Goal: Information Seeking & Learning: Learn about a topic

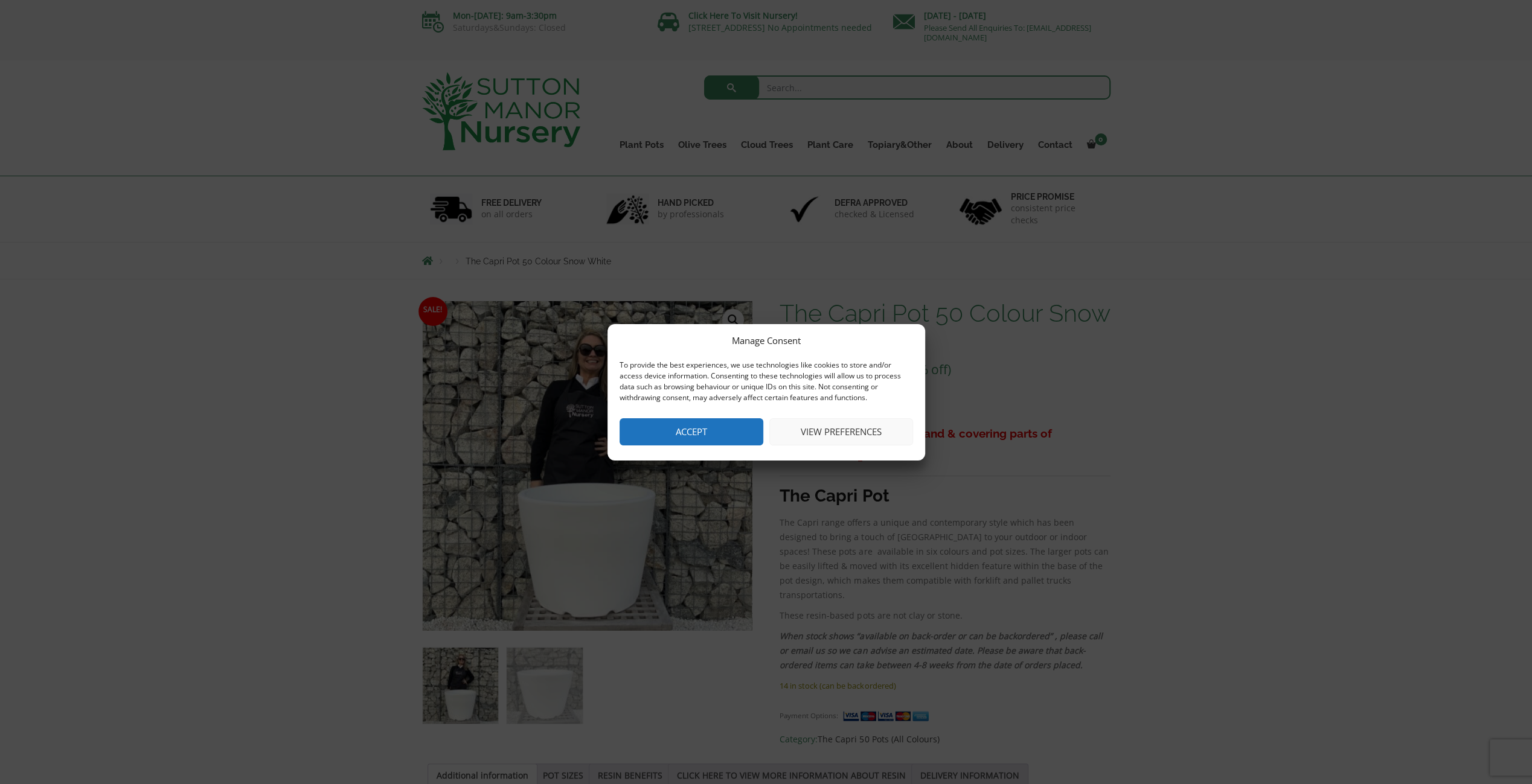
click at [717, 432] on button "Accept" at bounding box center [691, 431] width 144 height 27
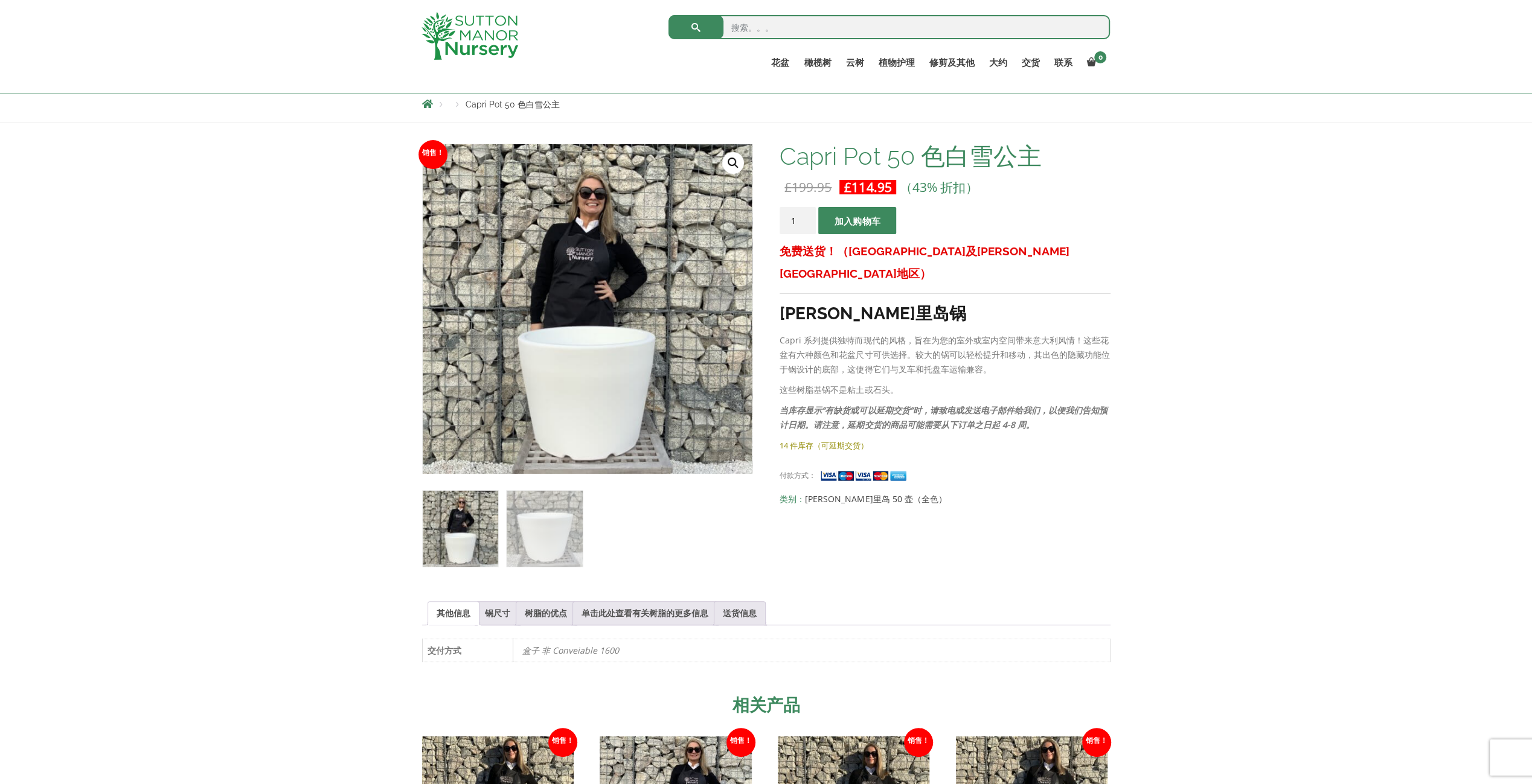
scroll to position [137, 0]
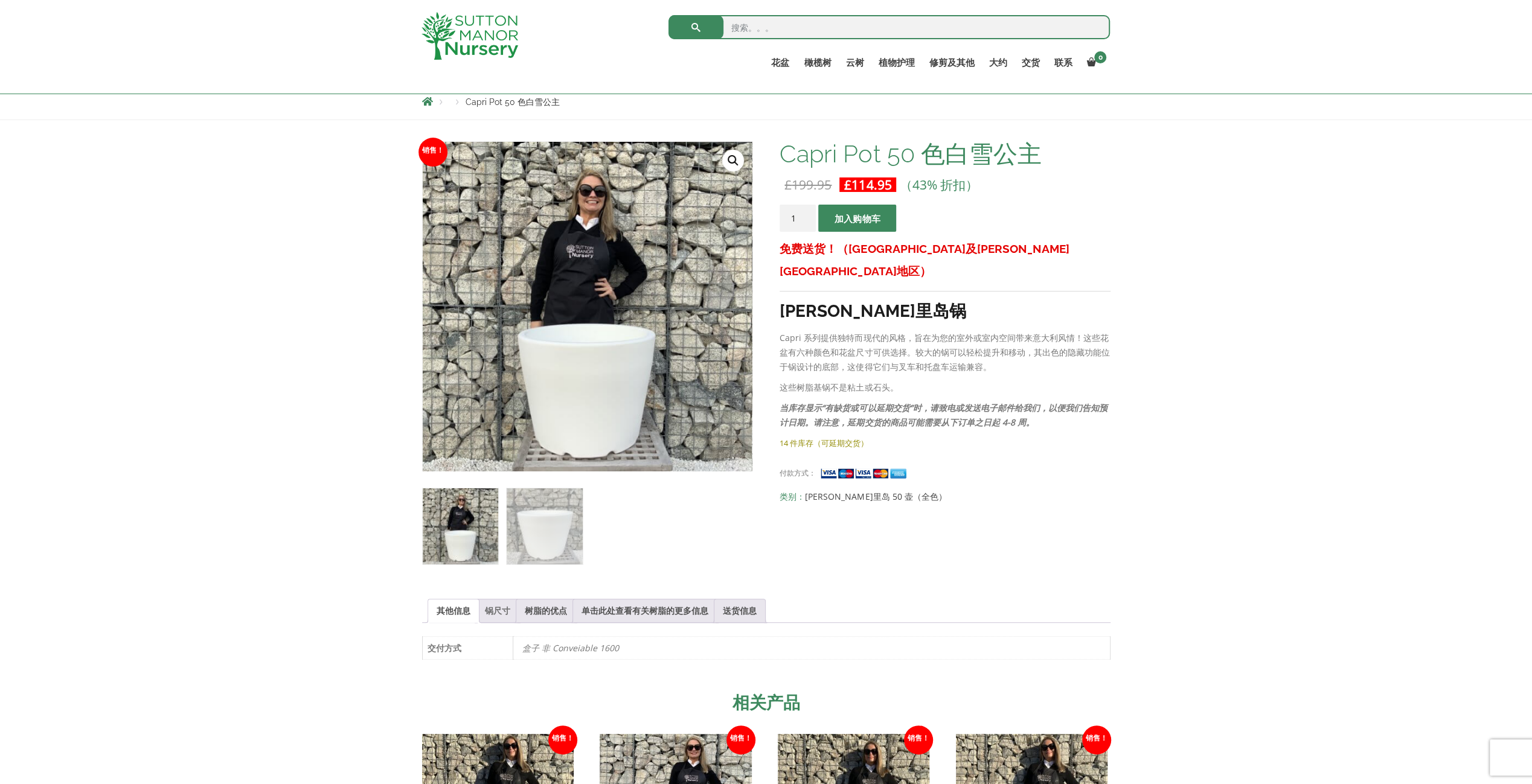
click at [504, 605] on link "锅尺寸" at bounding box center [497, 610] width 25 height 23
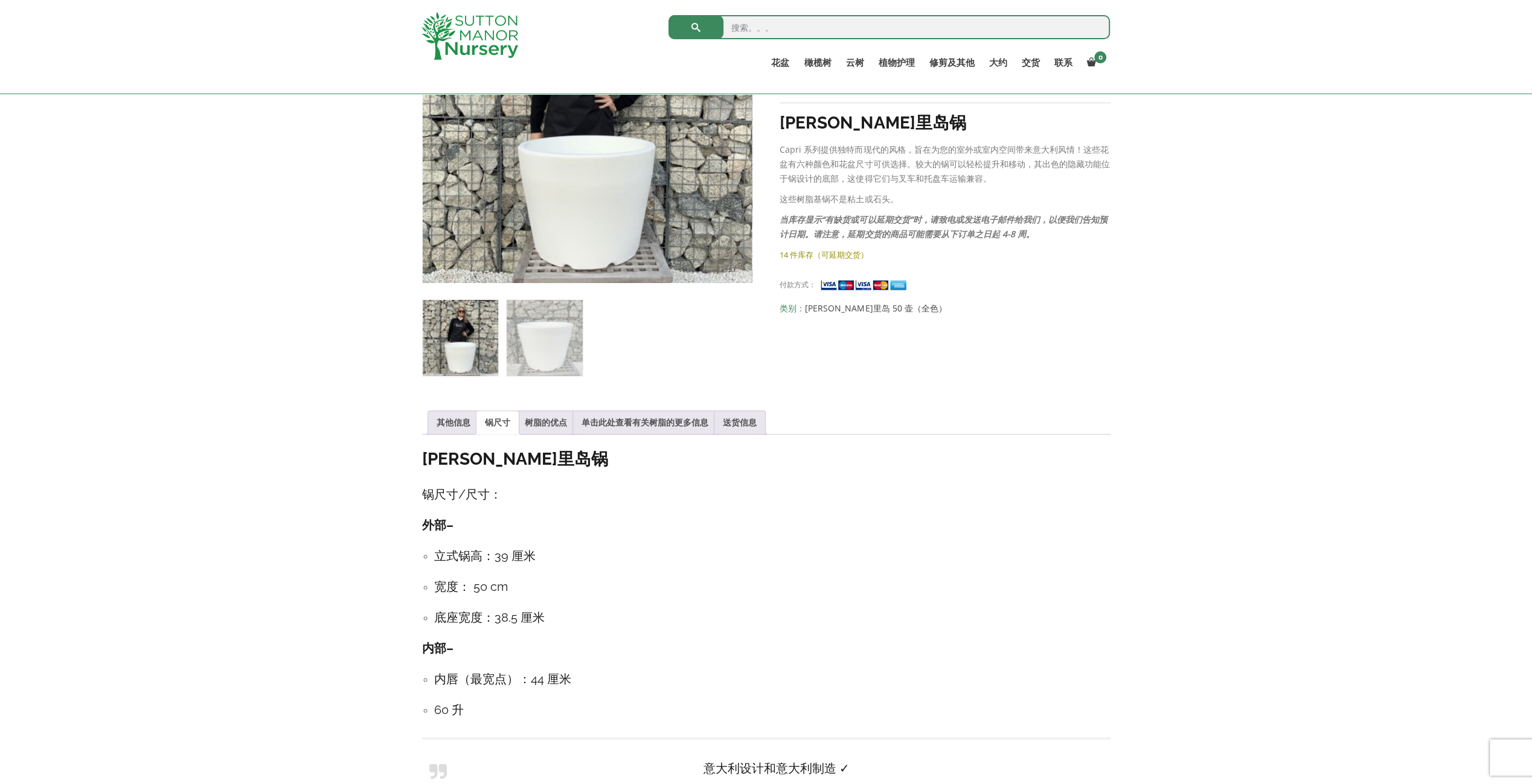
scroll to position [198, 0]
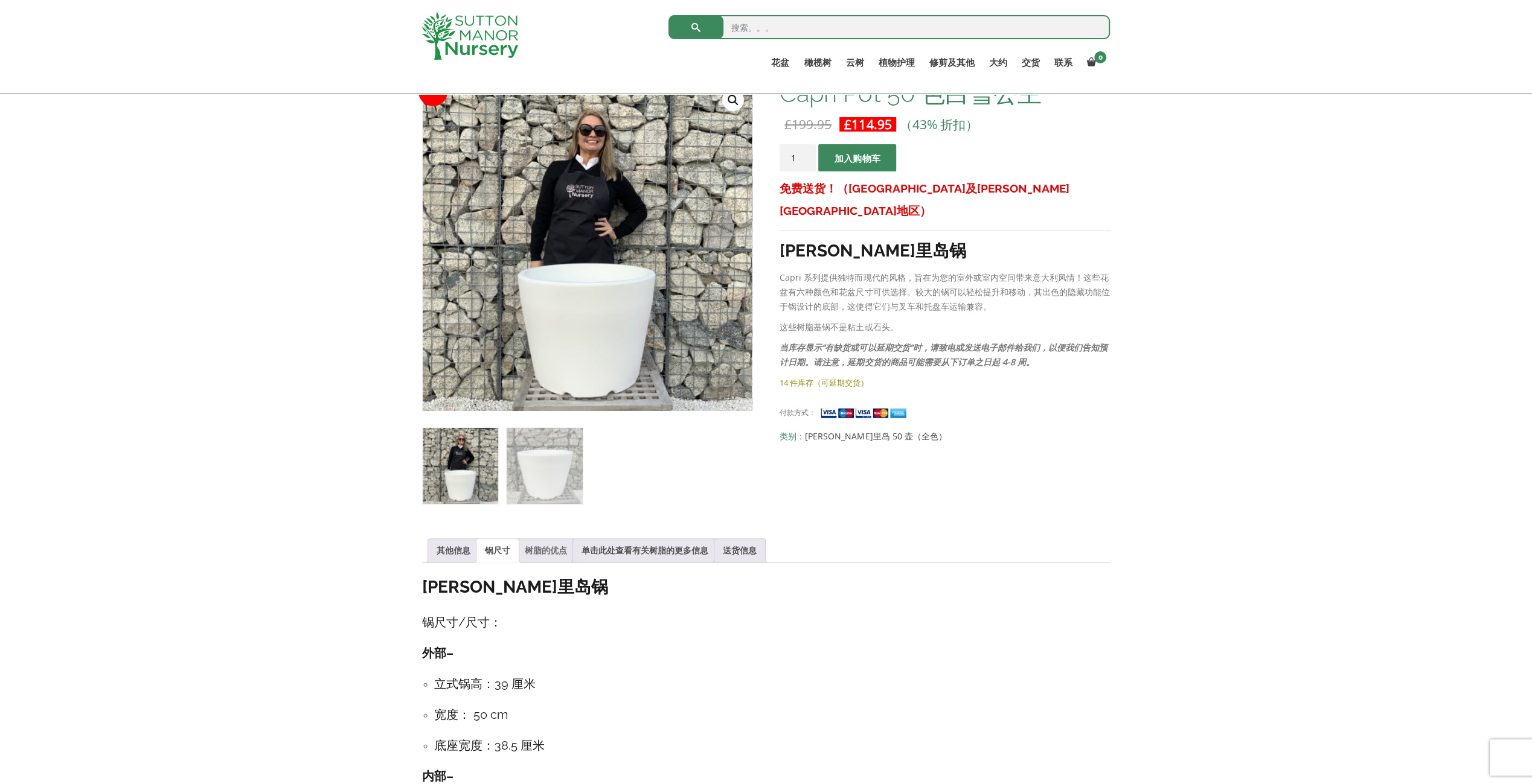
click at [555, 541] on link "树脂的优点" at bounding box center [545, 550] width 42 height 23
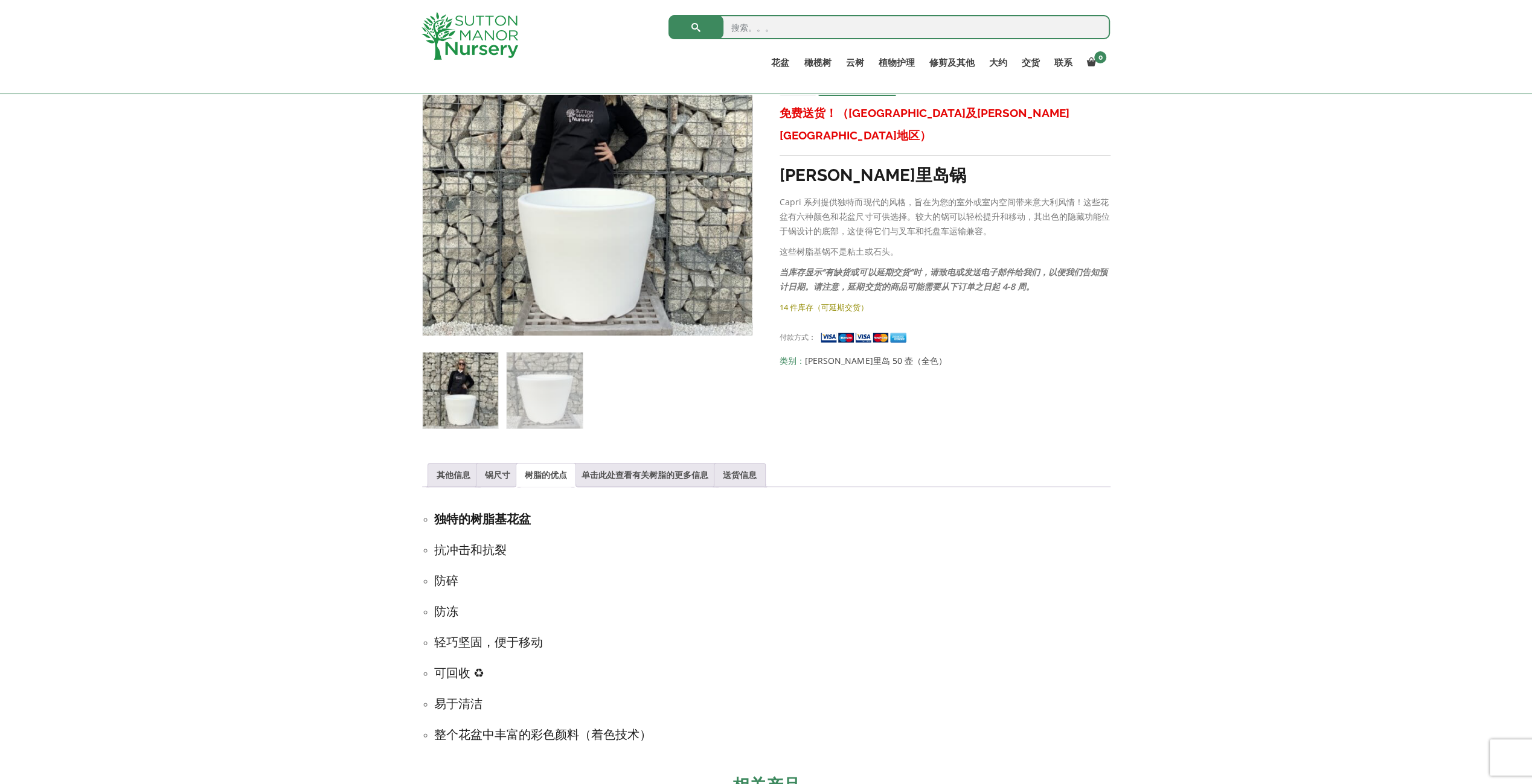
scroll to position [319, 0]
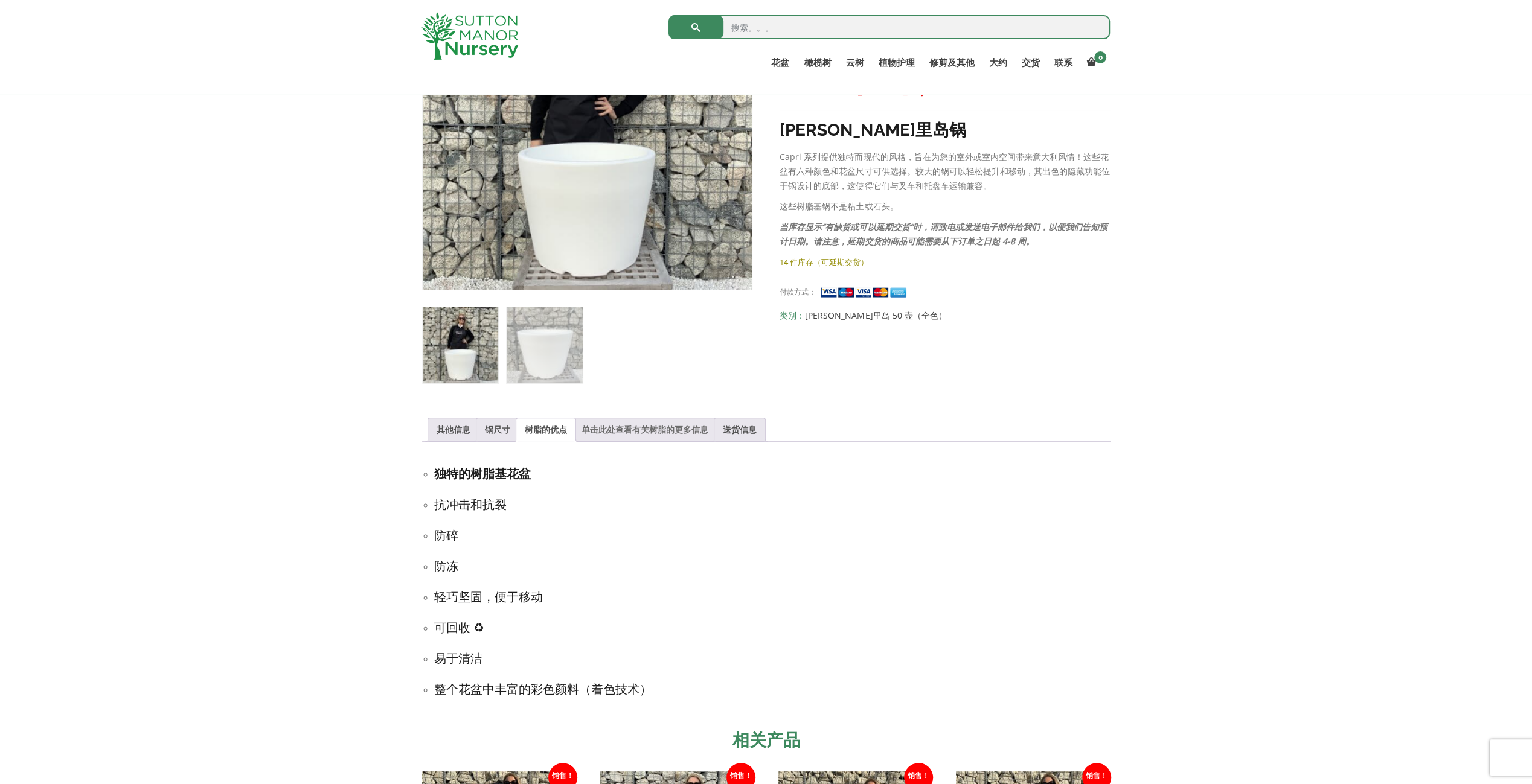
click at [633, 424] on link "单击此处查看有关树脂的更多信息" at bounding box center [645, 429] width 126 height 23
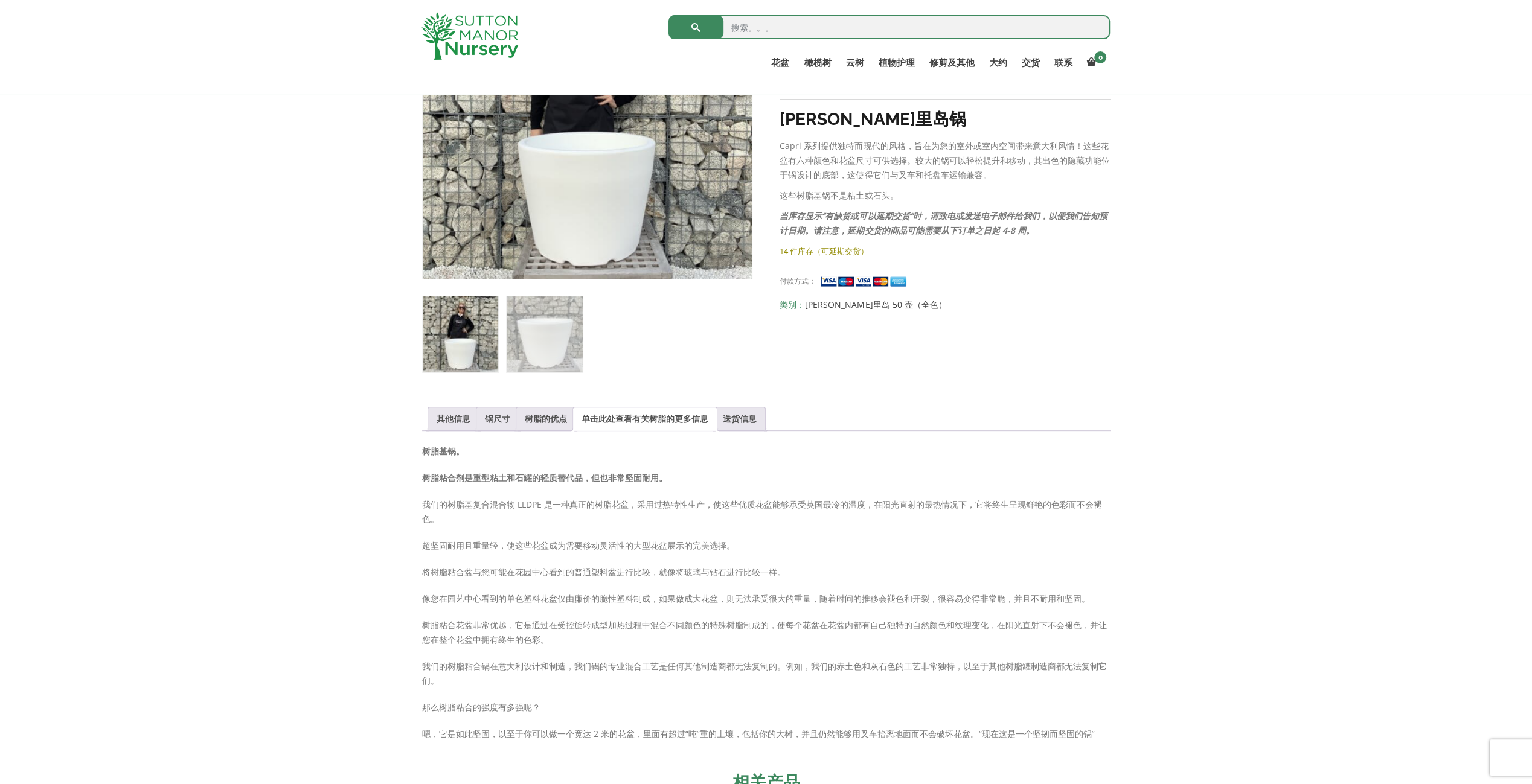
scroll to position [379, 0]
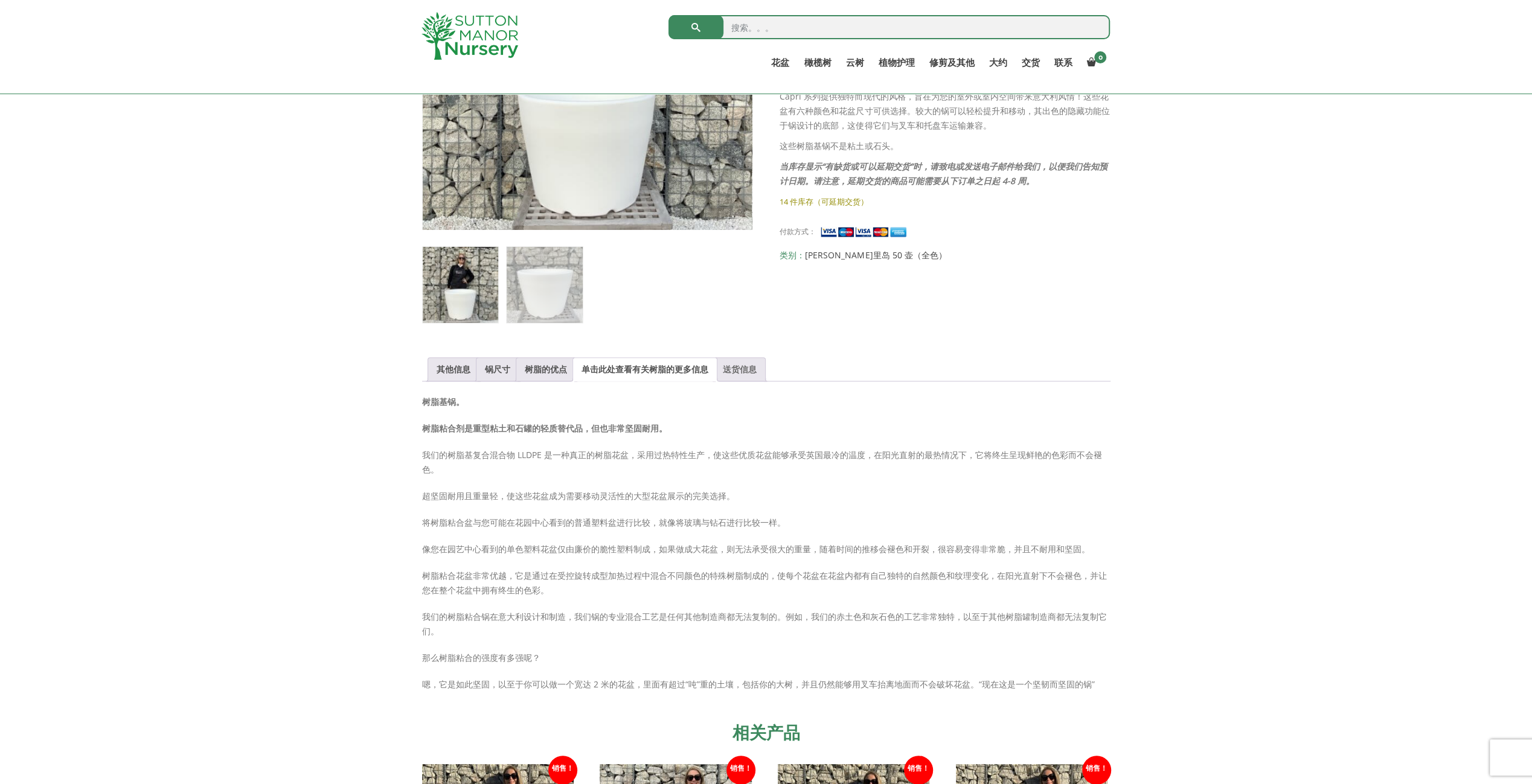
click at [734, 359] on link "送货信息" at bounding box center [740, 369] width 33 height 23
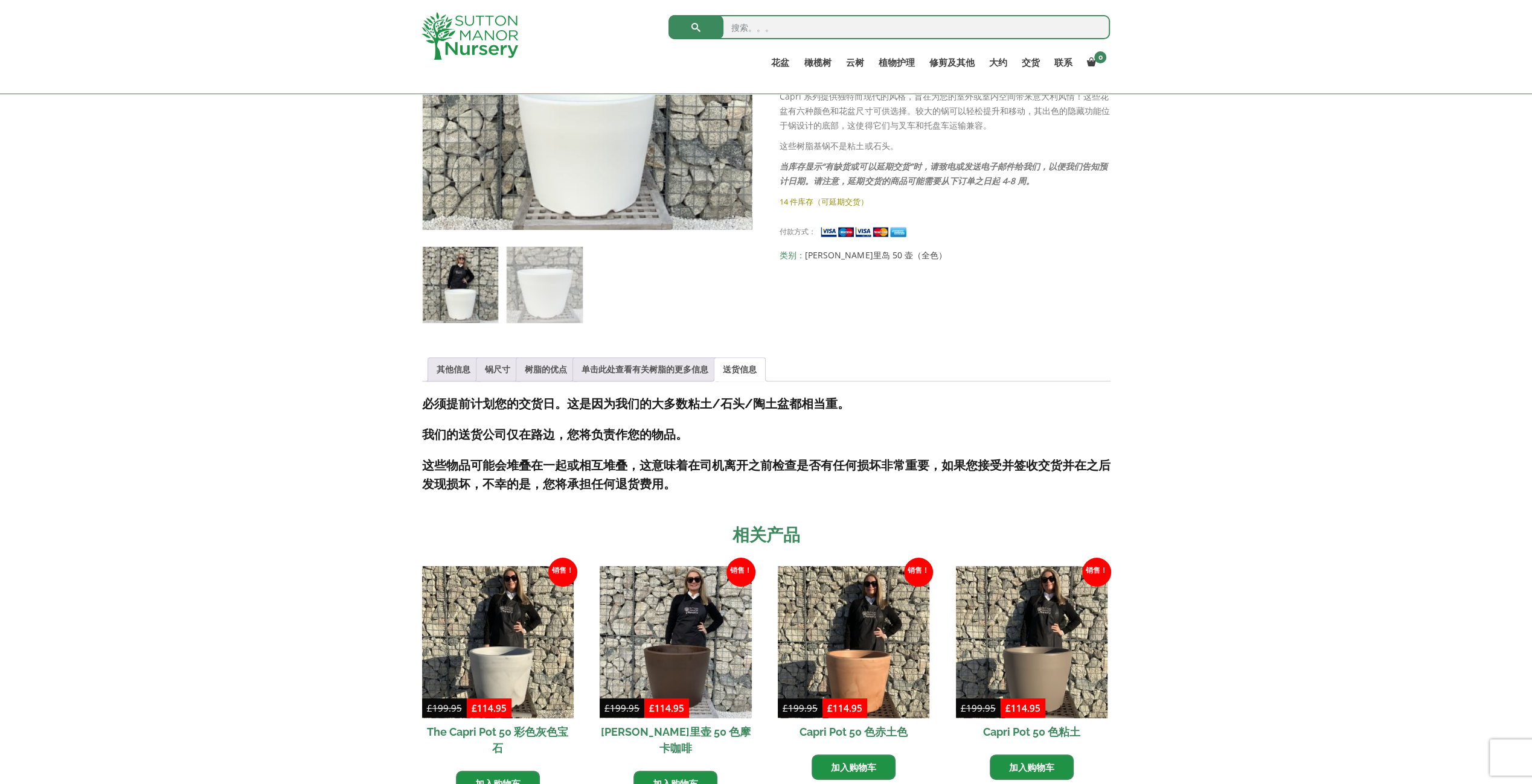
click at [1253, 340] on div "销售！ 🔍 Capri Pot 50 色白雪公主 £ 199.95 原价为：199.95 英镑。 £ 114.95 当前价格为：114.95 英镑。 （43%…" at bounding box center [766, 383] width 1532 height 1010
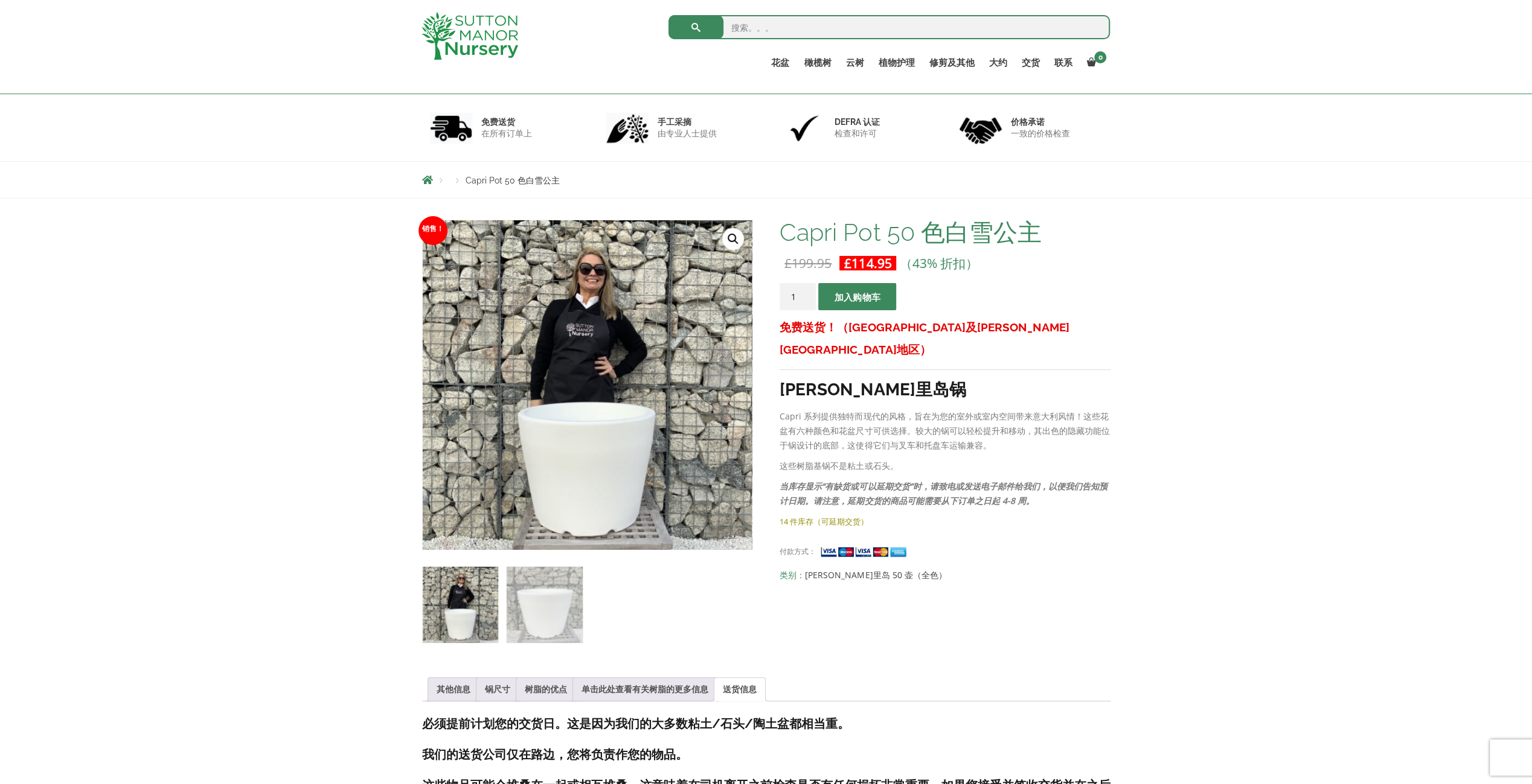
scroll to position [0, 0]
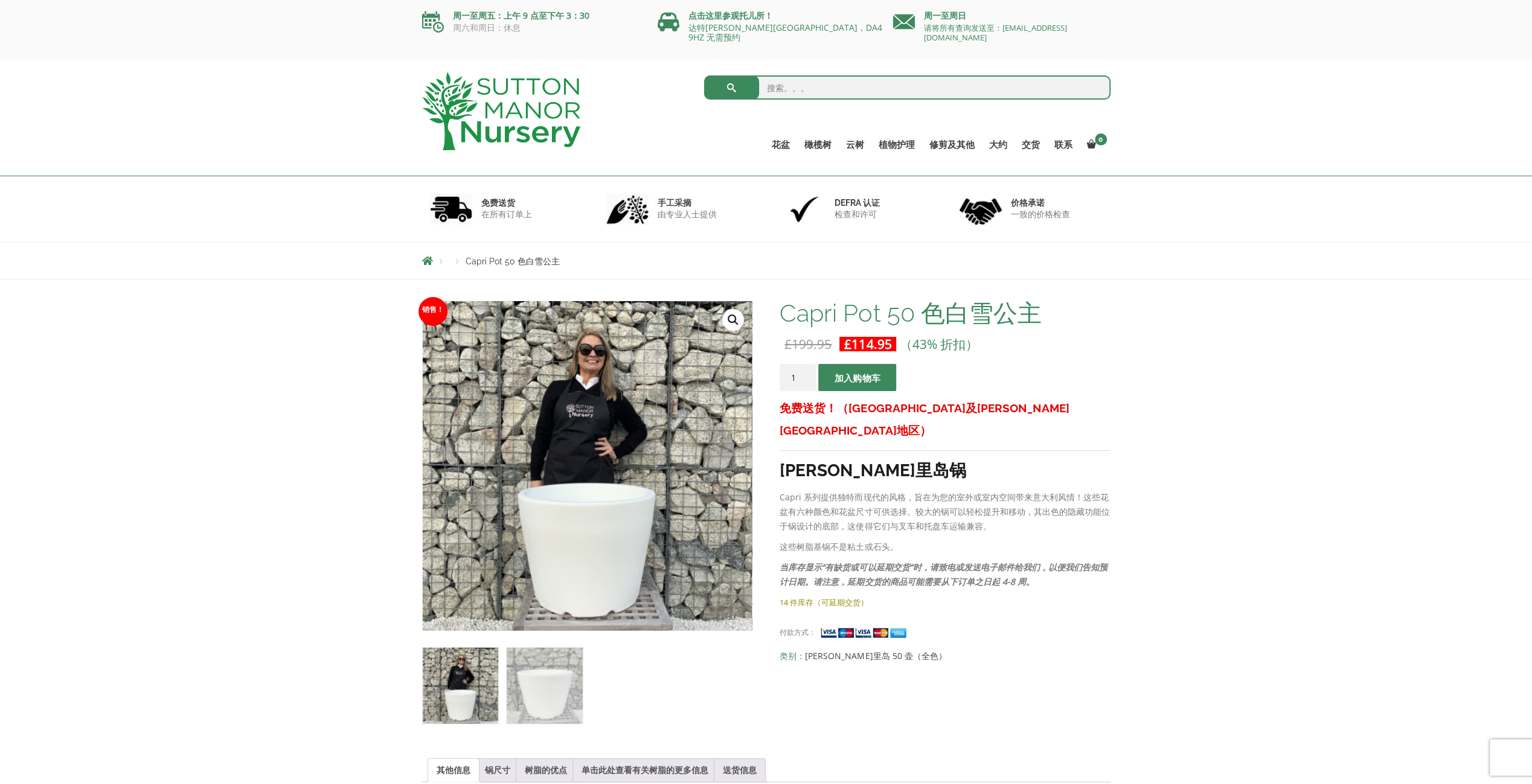
click at [779, 88] on input "search" at bounding box center [907, 87] width 406 height 24
type input "a"
type input "saucer"
click at [704, 75] on button "submit" at bounding box center [731, 87] width 55 height 24
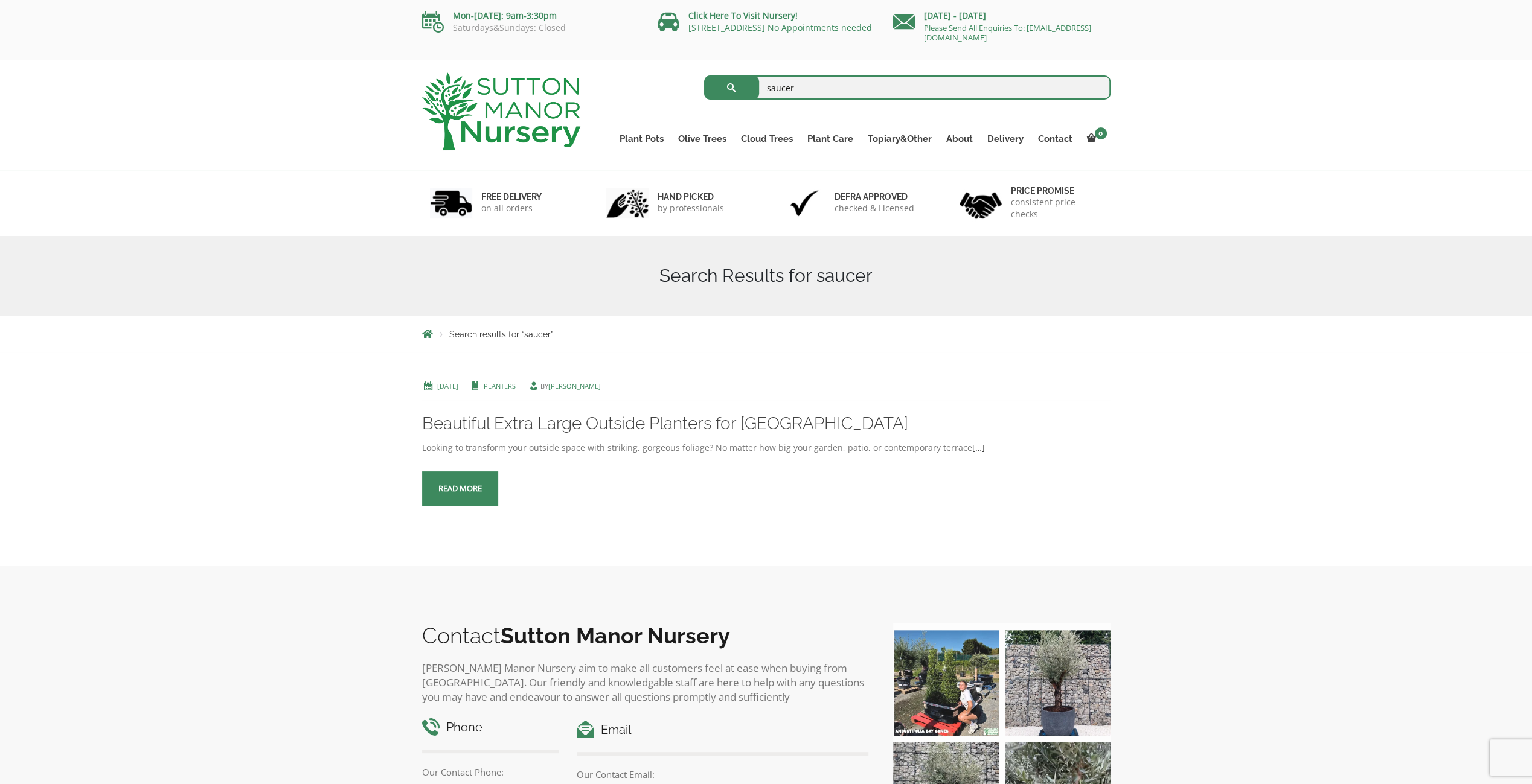
drag, startPoint x: 758, startPoint y: 85, endPoint x: 696, endPoint y: 89, distance: 62.1
click at [694, 89] on div "saucer Search for:" at bounding box center [854, 87] width 512 height 30
type input "plate"
click at [704, 75] on button "submit" at bounding box center [731, 87] width 55 height 24
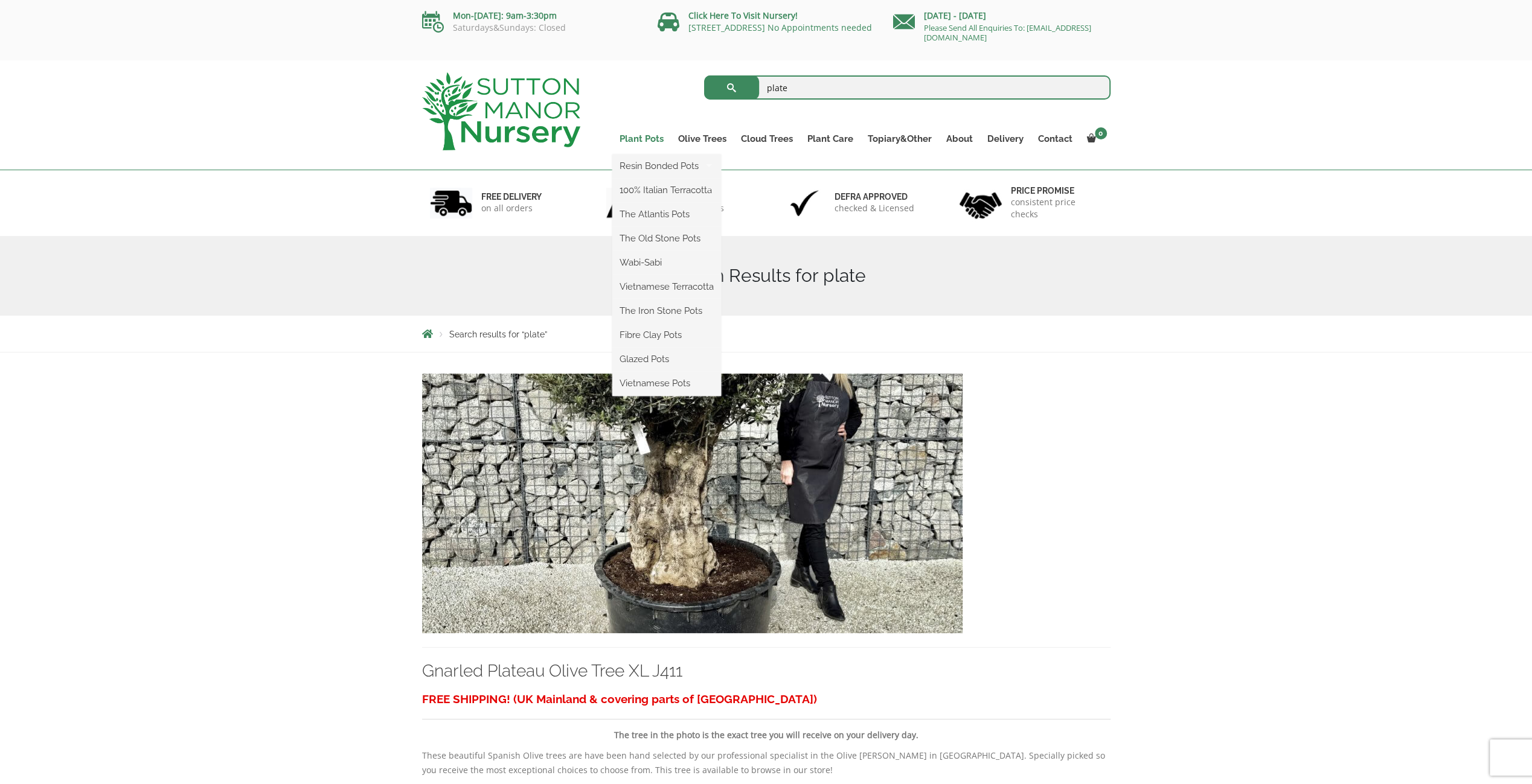
click at [644, 132] on link "Plant Pots" at bounding box center [641, 138] width 59 height 17
click at [643, 134] on link "Plant Pots" at bounding box center [641, 138] width 59 height 17
click at [661, 191] on link "100% Italian Terracotta" at bounding box center [666, 189] width 109 height 18
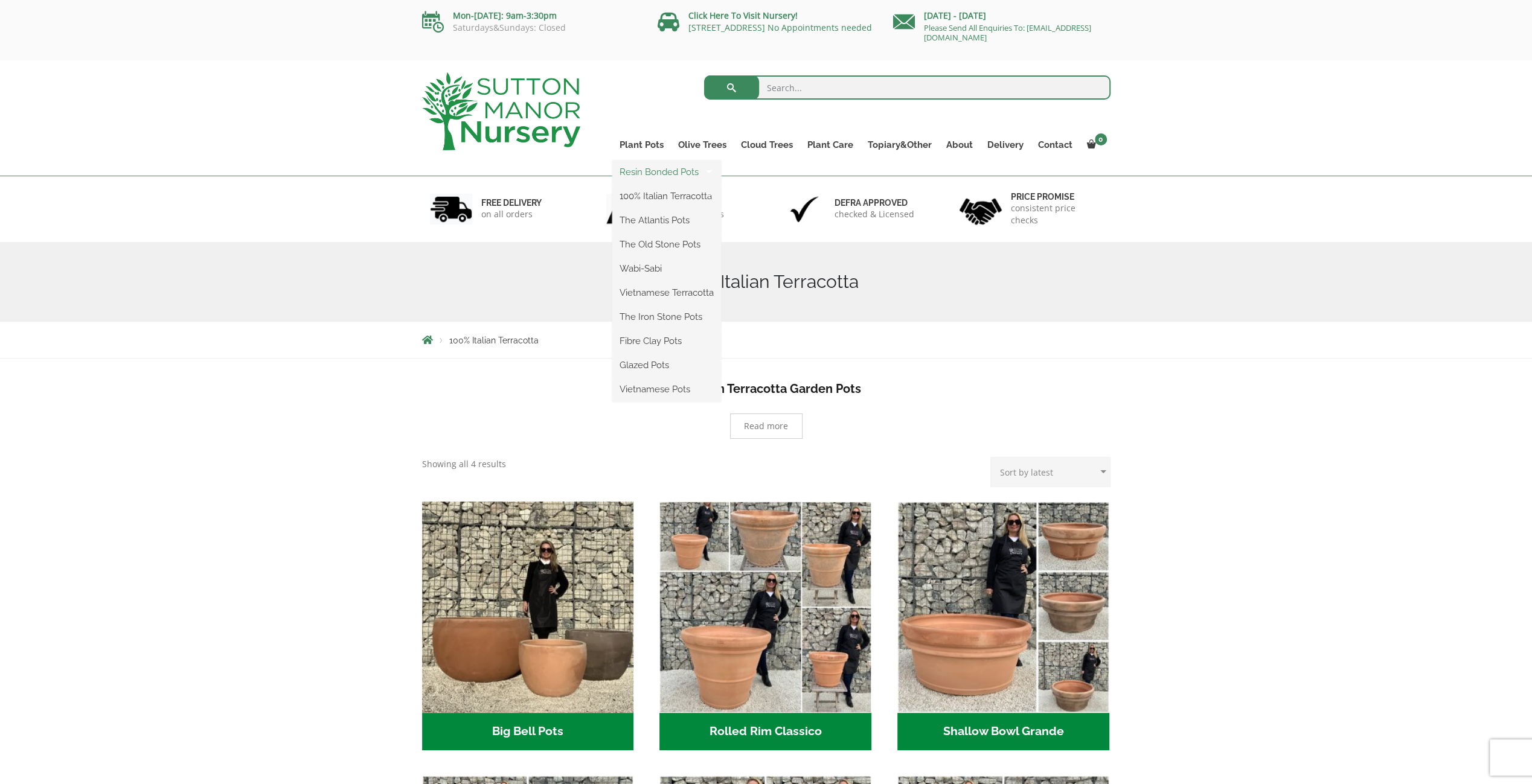
click at [654, 174] on link "Resin Bonded Pots" at bounding box center [666, 171] width 109 height 18
click at [668, 242] on link "The Old Stone Pots" at bounding box center [666, 243] width 109 height 18
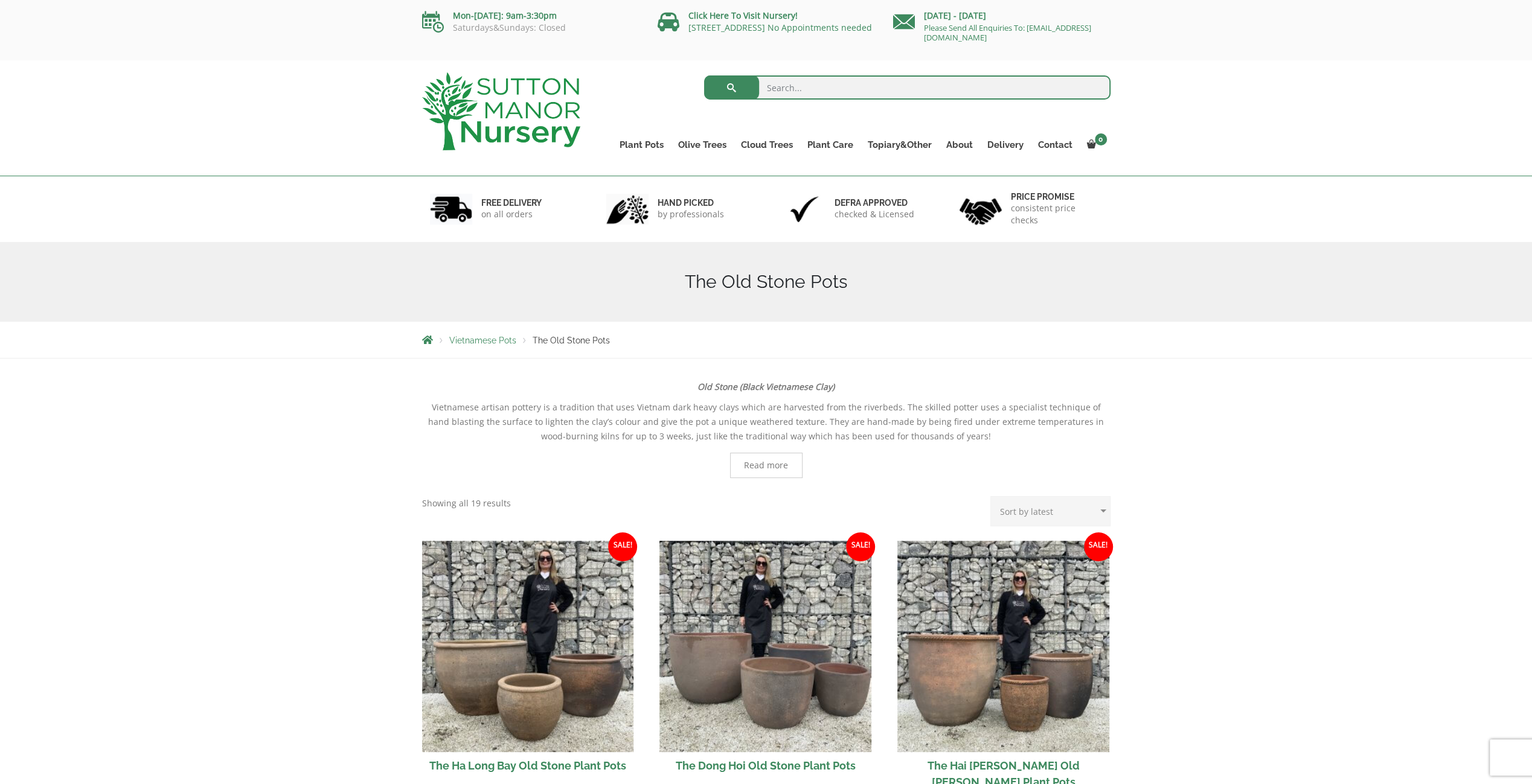
drag, startPoint x: 218, startPoint y: 501, endPoint x: 210, endPoint y: 504, distance: 8.5
